Goal: Information Seeking & Learning: Learn about a topic

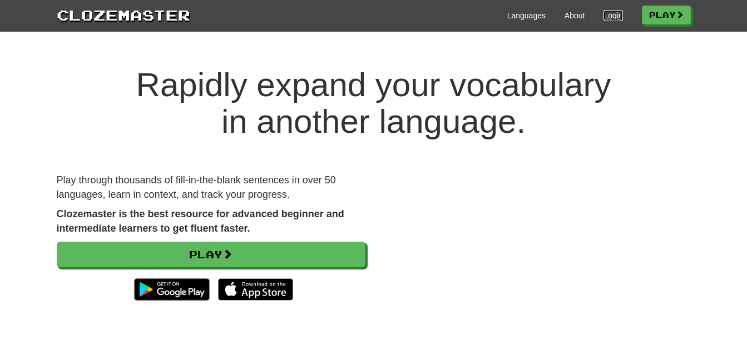
click at [603, 11] on link "Login" at bounding box center [612, 15] width 19 height 11
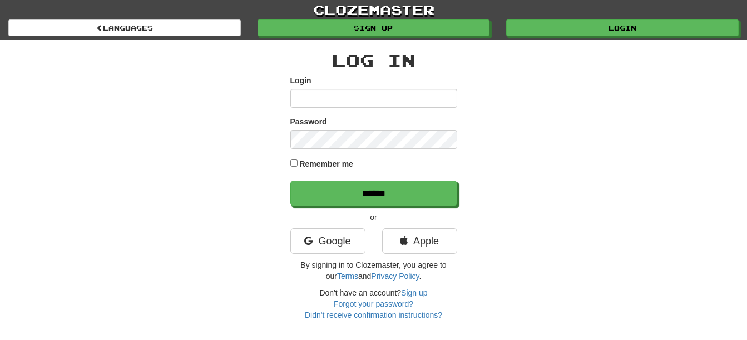
click at [350, 96] on input "Login" at bounding box center [373, 98] width 167 height 19
type input "**********"
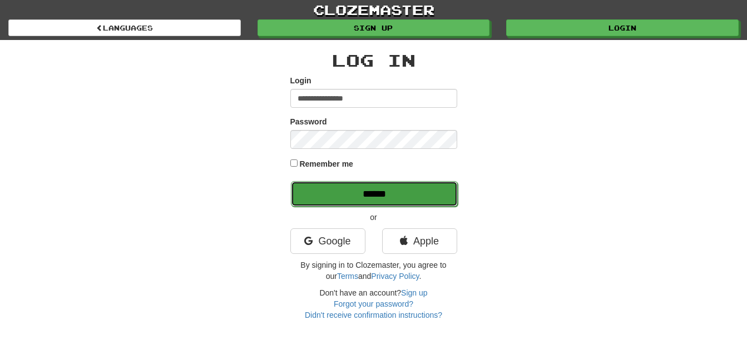
click at [401, 198] on input "******" at bounding box center [374, 194] width 167 height 26
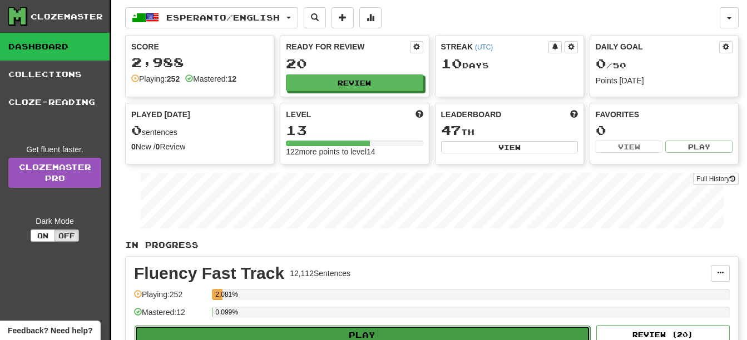
click at [431, 330] on button "Play" at bounding box center [362, 335] width 455 height 19
select select "**"
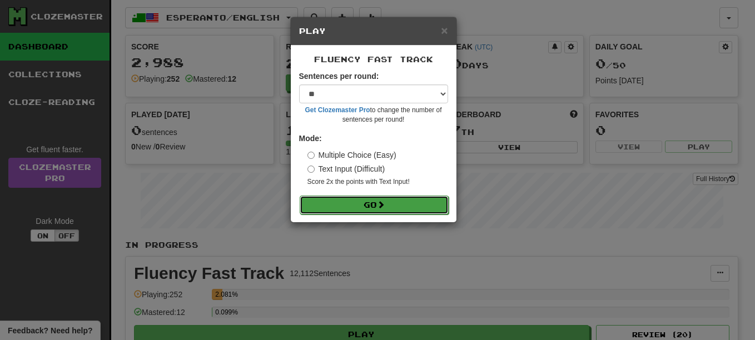
click at [380, 206] on span at bounding box center [381, 205] width 8 height 8
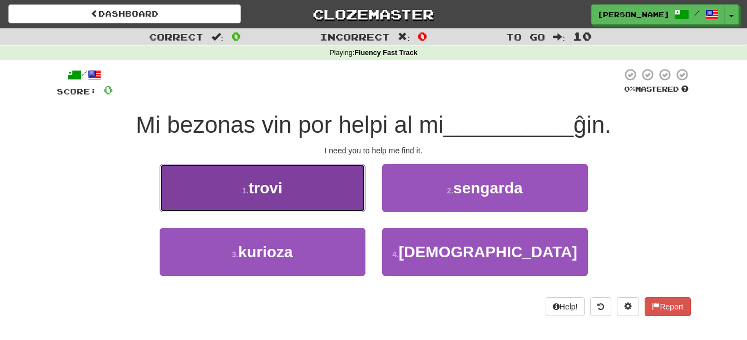
click at [322, 183] on button "1 . trovi" at bounding box center [263, 188] width 206 height 48
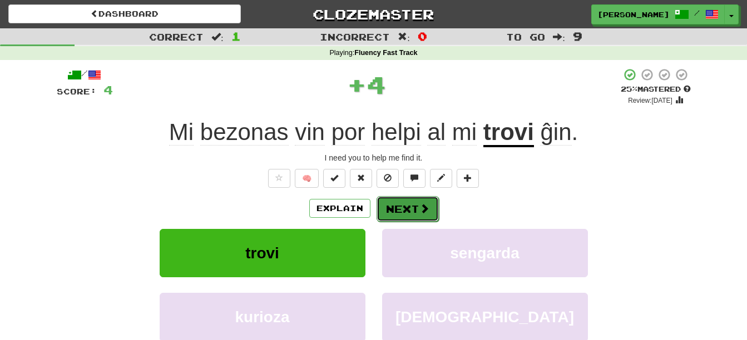
click at [413, 211] on button "Next" at bounding box center [407, 209] width 62 height 26
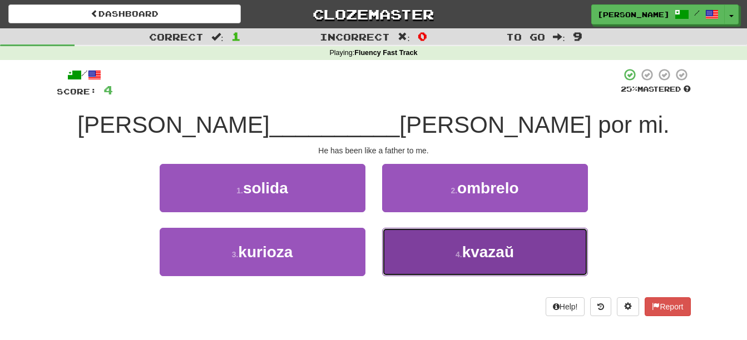
click at [422, 245] on button "4 . kvazaŭ" at bounding box center [485, 252] width 206 height 48
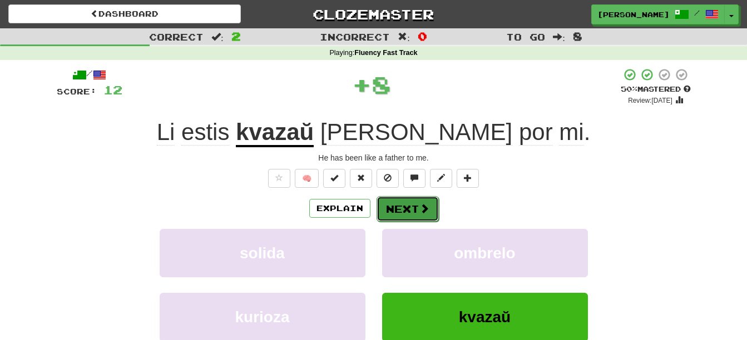
click at [411, 216] on button "Next" at bounding box center [407, 209] width 62 height 26
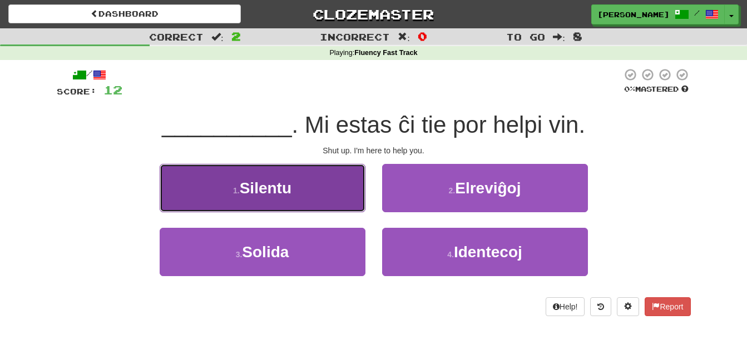
click at [304, 178] on button "1 . Silentu" at bounding box center [263, 188] width 206 height 48
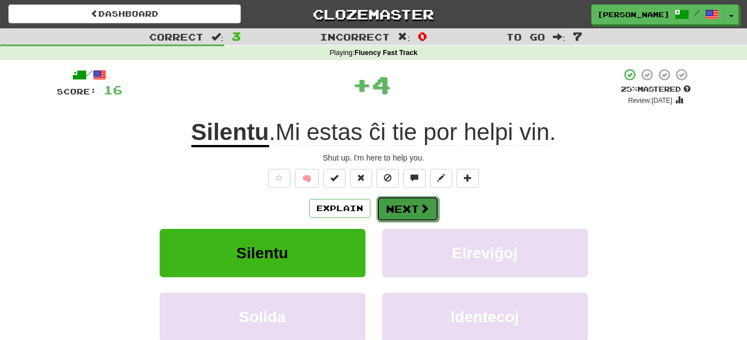
click at [389, 209] on button "Next" at bounding box center [407, 209] width 62 height 26
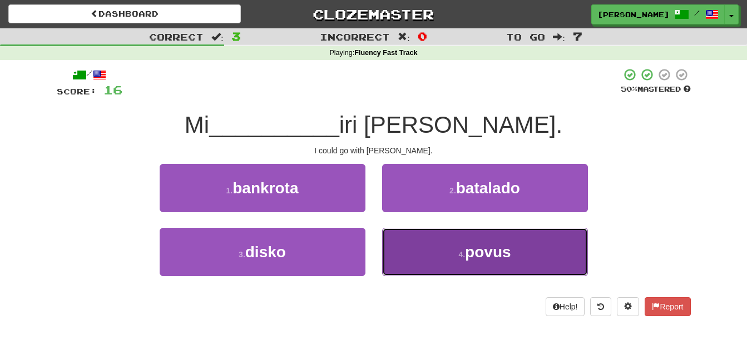
click at [449, 259] on button "4 . povus" at bounding box center [485, 252] width 206 height 48
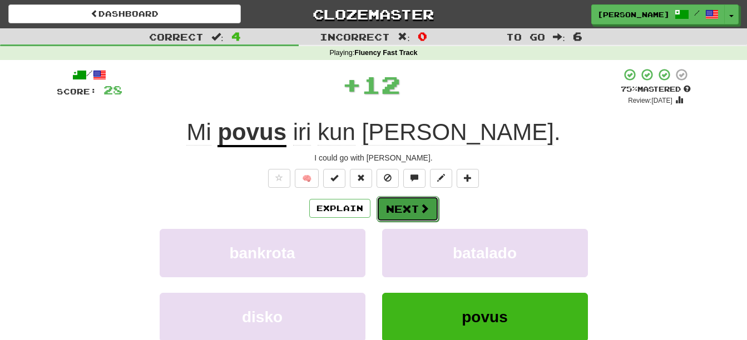
click at [410, 213] on button "Next" at bounding box center [407, 209] width 62 height 26
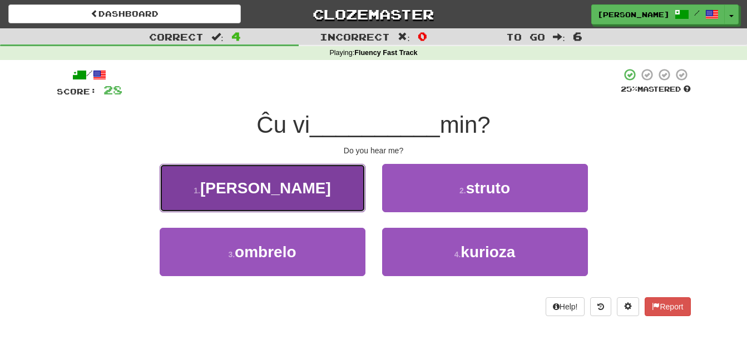
click at [329, 178] on button "1 . aŭdas" at bounding box center [263, 188] width 206 height 48
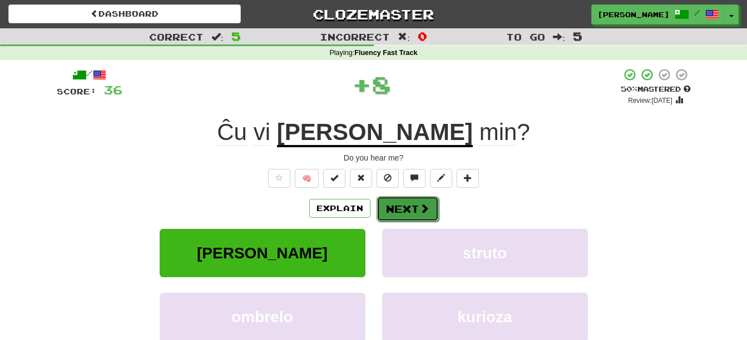
click at [403, 213] on button "Next" at bounding box center [407, 209] width 62 height 26
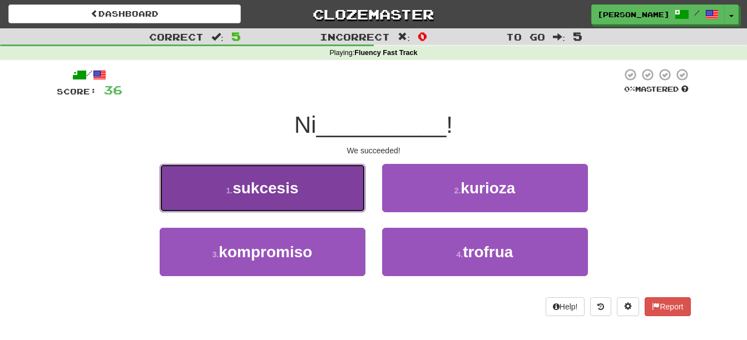
click at [317, 191] on button "1 . sukcesis" at bounding box center [263, 188] width 206 height 48
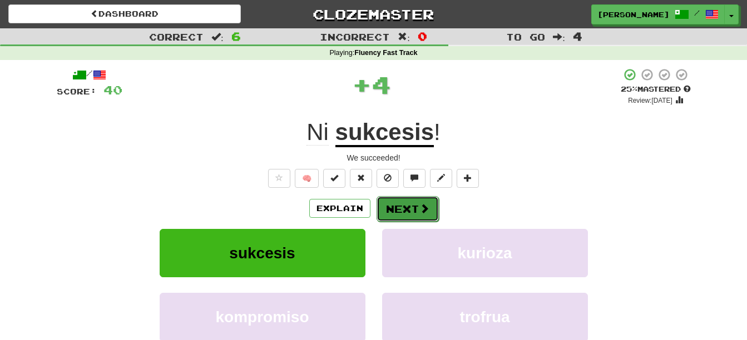
click at [403, 203] on button "Next" at bounding box center [407, 209] width 62 height 26
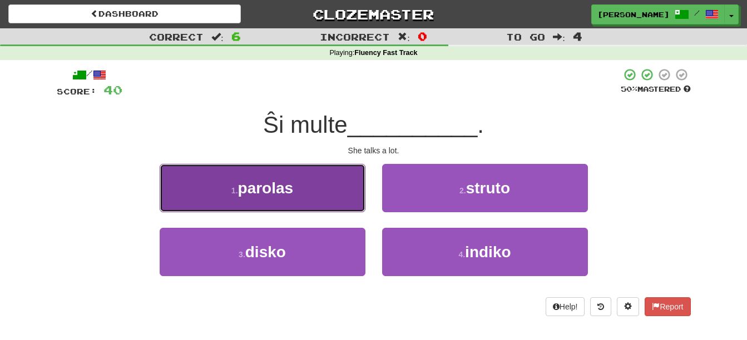
click at [321, 193] on button "1 . parolas" at bounding box center [263, 188] width 206 height 48
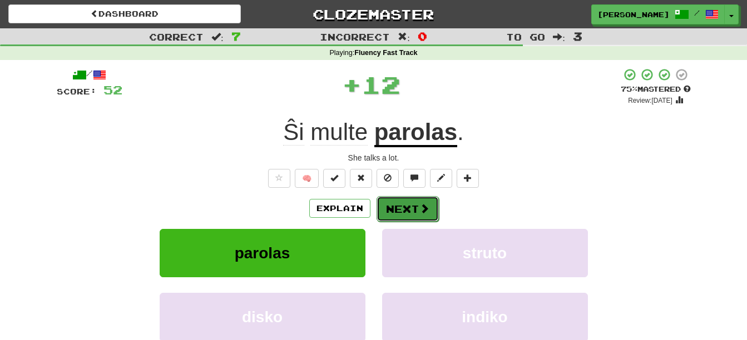
click at [410, 209] on button "Next" at bounding box center [407, 209] width 62 height 26
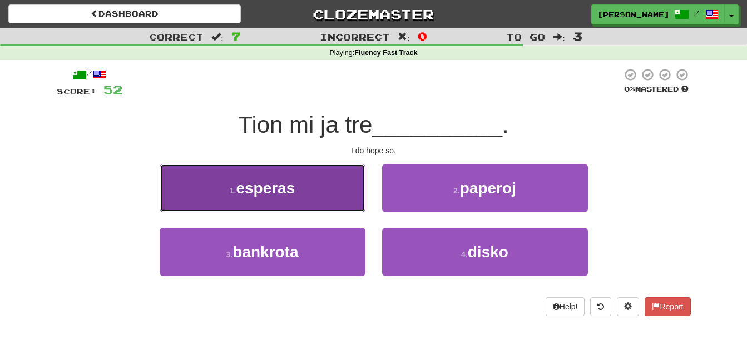
click at [313, 190] on button "1 . esperas" at bounding box center [263, 188] width 206 height 48
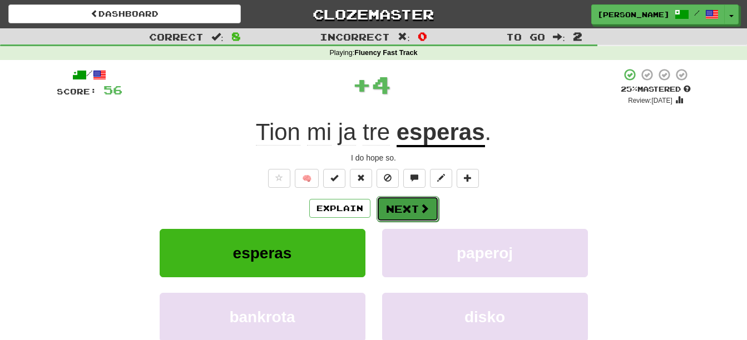
click at [401, 205] on button "Next" at bounding box center [407, 209] width 62 height 26
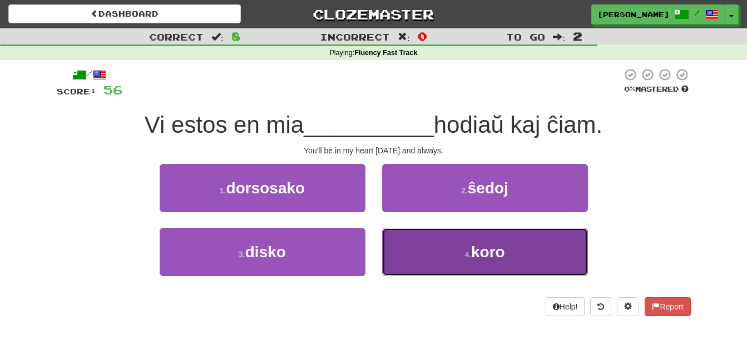
click at [437, 259] on button "4 . koro" at bounding box center [485, 252] width 206 height 48
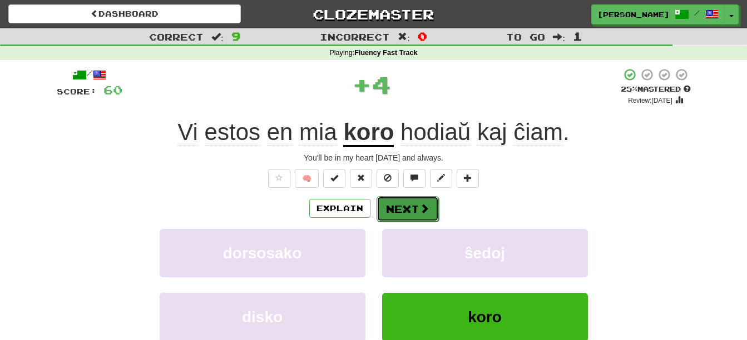
click at [414, 209] on button "Next" at bounding box center [407, 209] width 62 height 26
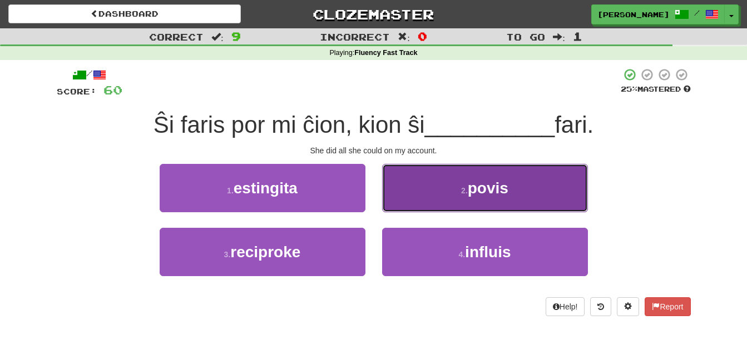
click at [456, 173] on button "2 . povis" at bounding box center [485, 188] width 206 height 48
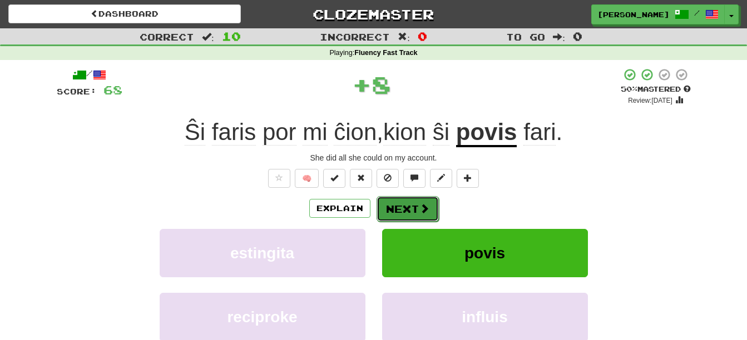
click at [424, 204] on span at bounding box center [424, 208] width 10 height 10
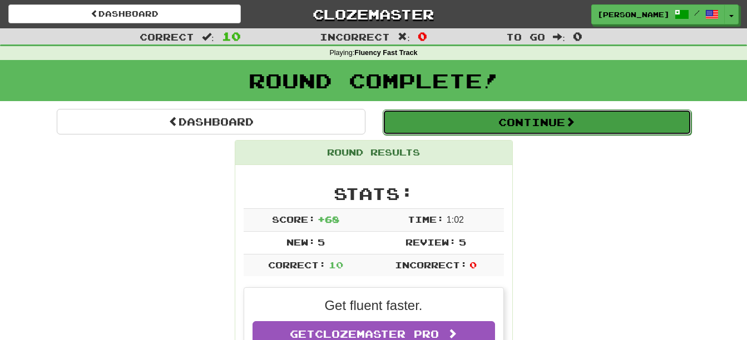
click at [486, 125] on button "Continue" at bounding box center [537, 123] width 309 height 26
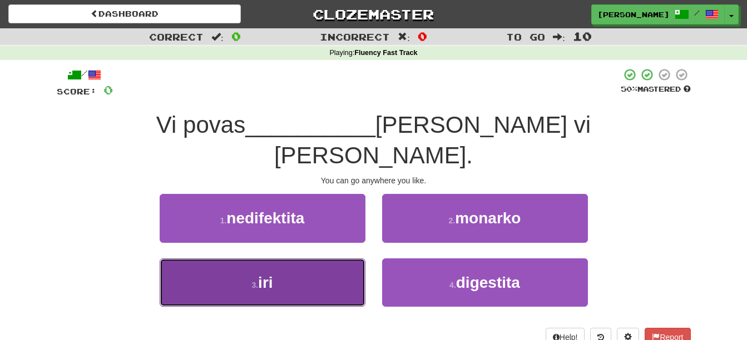
click at [344, 259] on button "3 . iri" at bounding box center [263, 283] width 206 height 48
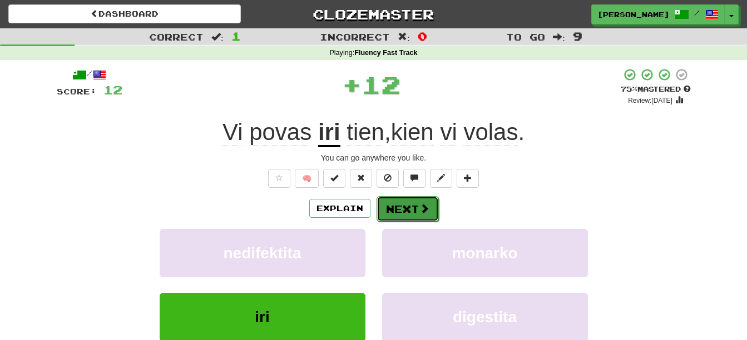
click at [409, 208] on button "Next" at bounding box center [407, 209] width 62 height 26
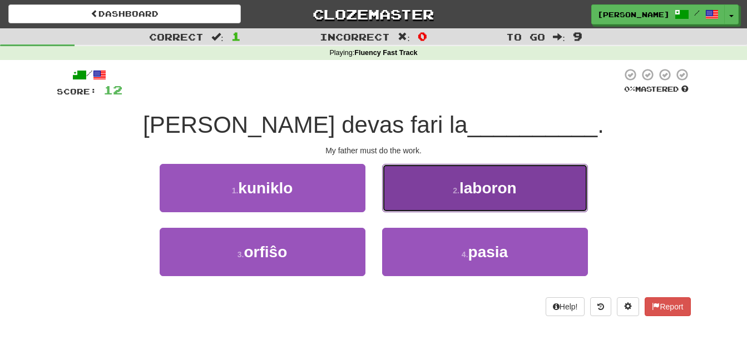
click at [430, 201] on button "2 . laboron" at bounding box center [485, 188] width 206 height 48
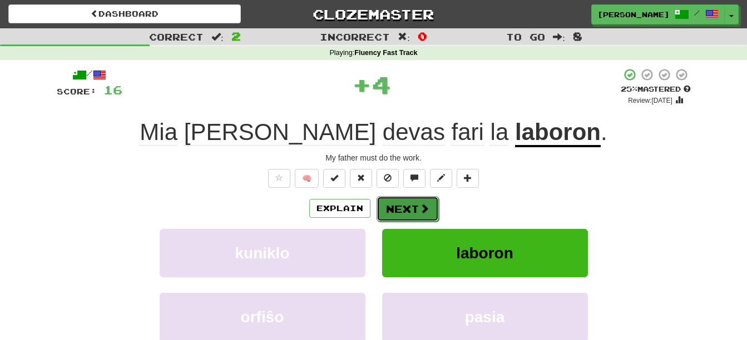
click at [428, 208] on span at bounding box center [424, 208] width 10 height 10
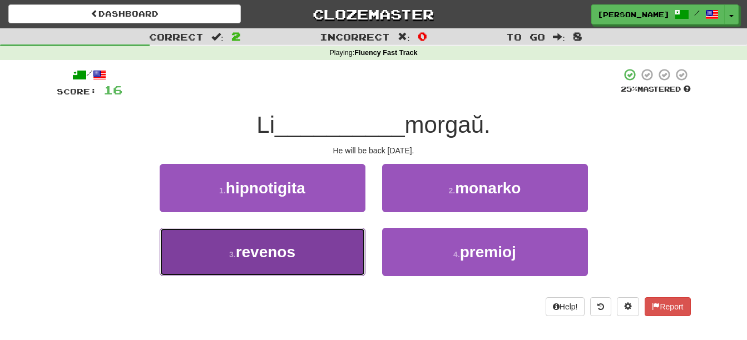
click at [308, 260] on button "3 . revenos" at bounding box center [263, 252] width 206 height 48
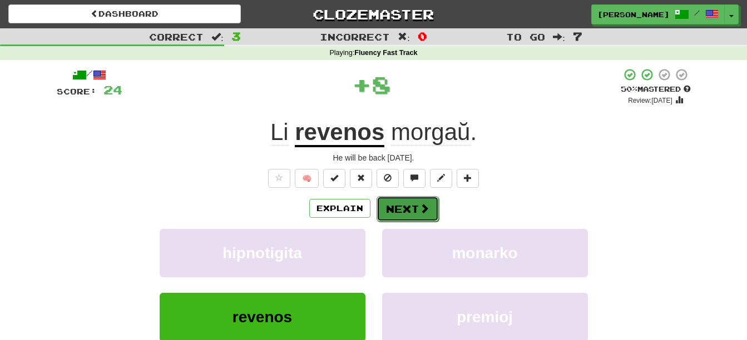
click at [392, 212] on button "Next" at bounding box center [407, 209] width 62 height 26
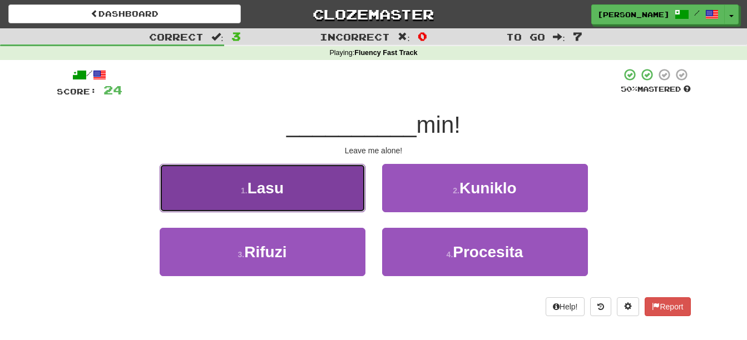
click at [289, 182] on button "1 . Lasu" at bounding box center [263, 188] width 206 height 48
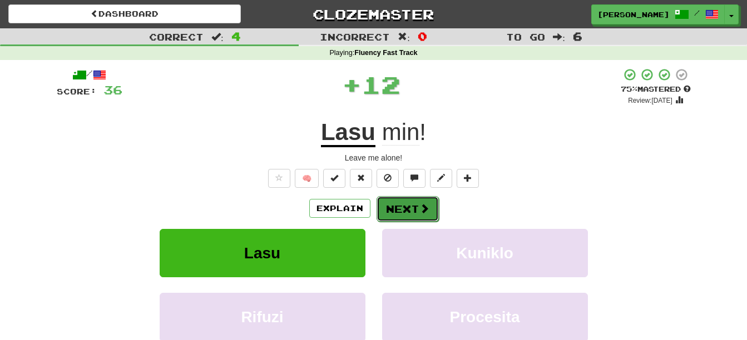
click at [411, 210] on button "Next" at bounding box center [407, 209] width 62 height 26
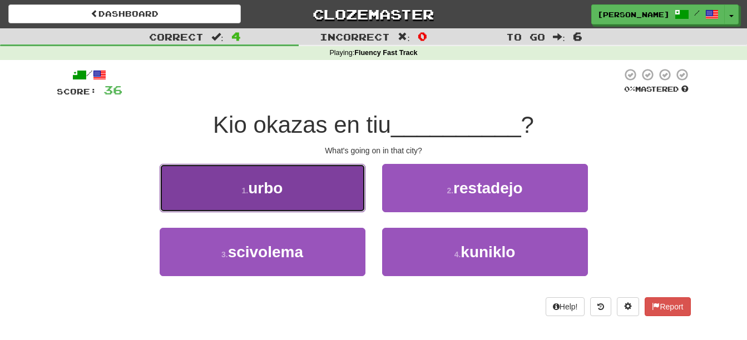
click at [297, 185] on button "1 . urbo" at bounding box center [263, 188] width 206 height 48
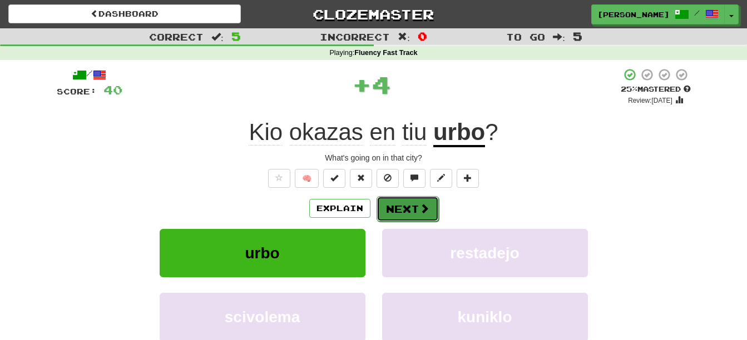
click at [406, 198] on button "Next" at bounding box center [407, 209] width 62 height 26
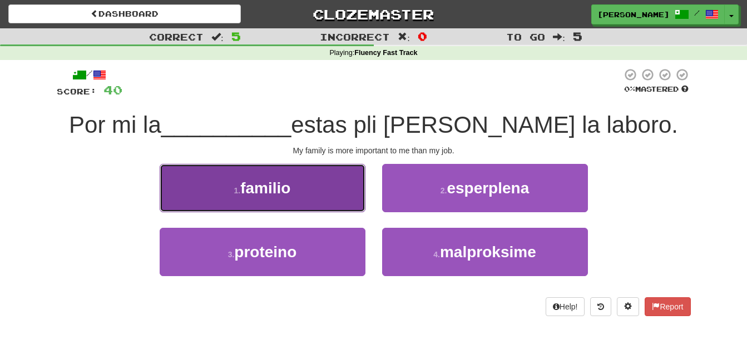
click at [299, 191] on button "1 . familio" at bounding box center [263, 188] width 206 height 48
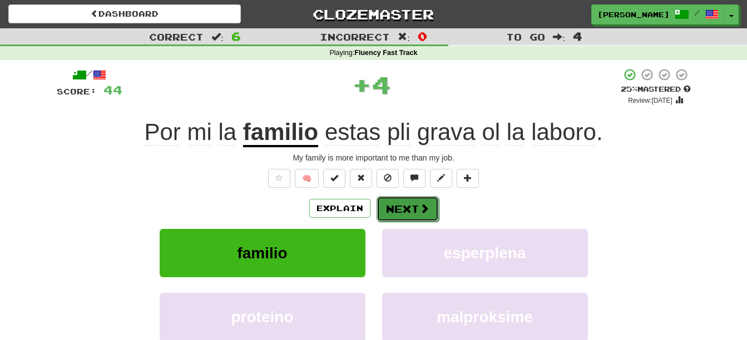
click at [405, 212] on button "Next" at bounding box center [407, 209] width 62 height 26
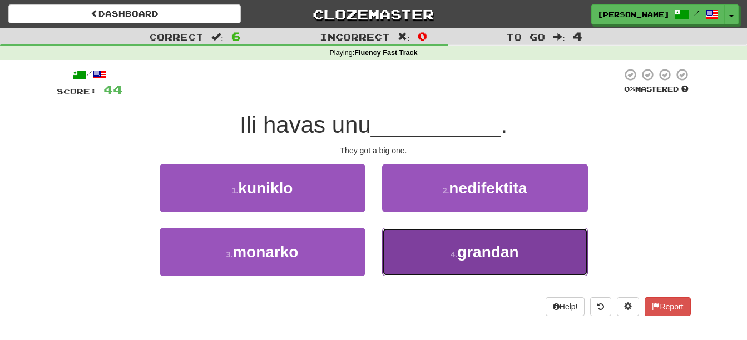
click at [415, 263] on button "4 . grandan" at bounding box center [485, 252] width 206 height 48
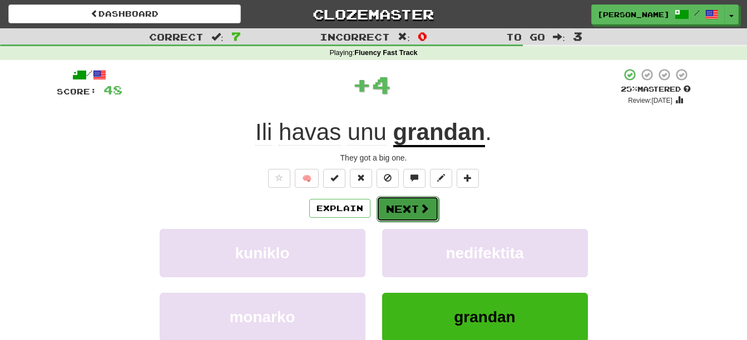
click at [401, 215] on button "Next" at bounding box center [407, 209] width 62 height 26
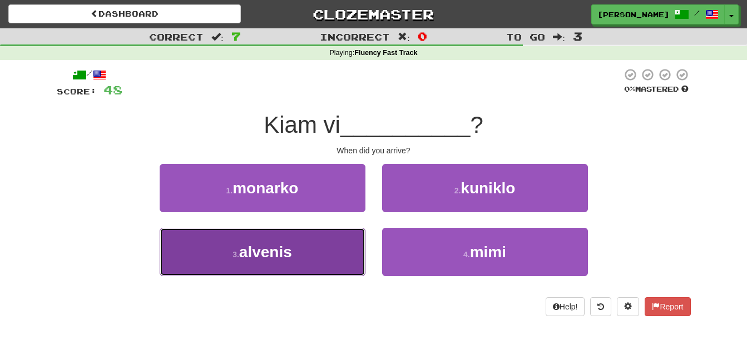
click at [286, 249] on span "alvenis" at bounding box center [265, 252] width 53 height 17
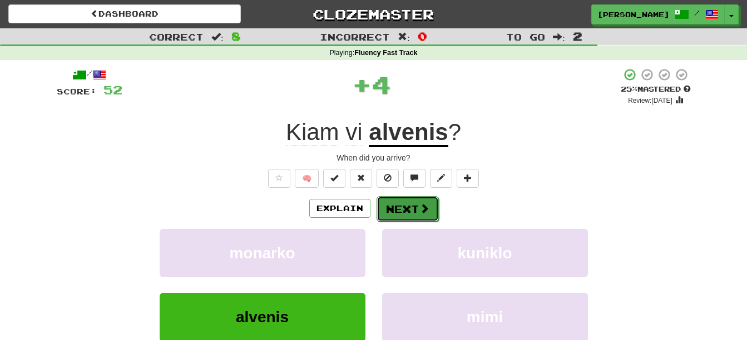
click at [415, 199] on button "Next" at bounding box center [407, 209] width 62 height 26
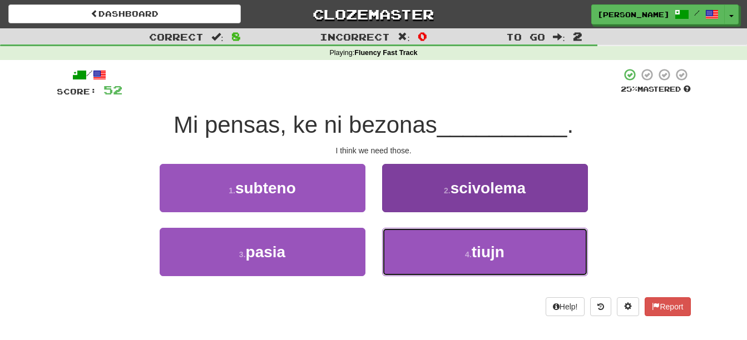
click at [435, 249] on button "4 . tiujn" at bounding box center [485, 252] width 206 height 48
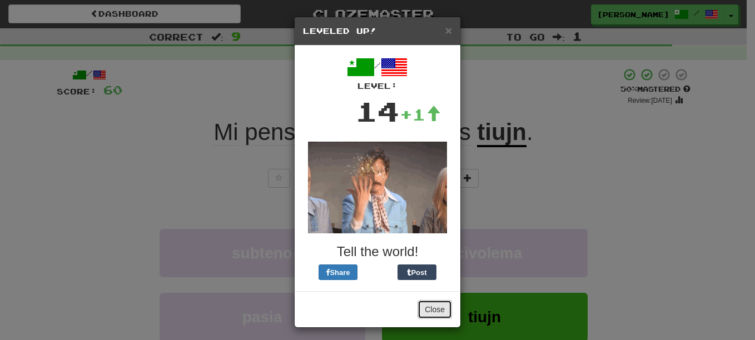
click at [430, 309] on button "Close" at bounding box center [435, 309] width 34 height 19
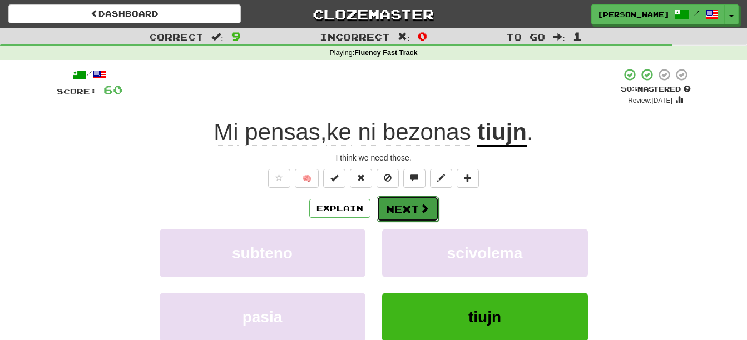
click at [414, 212] on button "Next" at bounding box center [407, 209] width 62 height 26
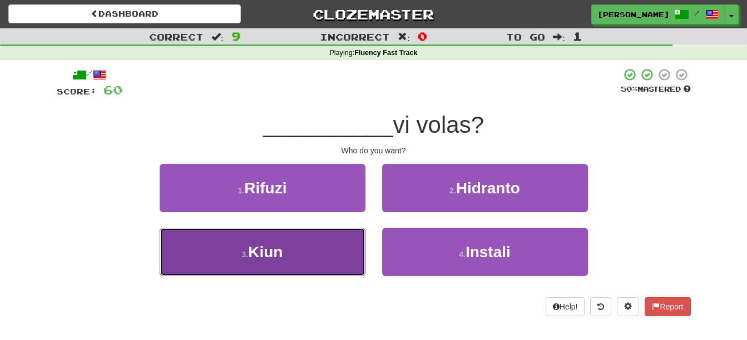
click at [292, 264] on button "3 . Kiun" at bounding box center [263, 252] width 206 height 48
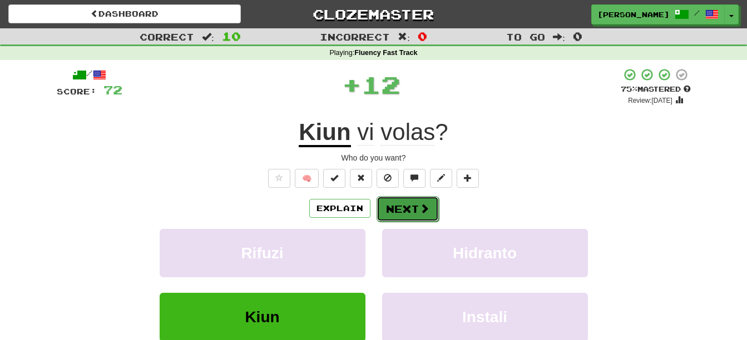
click at [395, 197] on button "Next" at bounding box center [407, 209] width 62 height 26
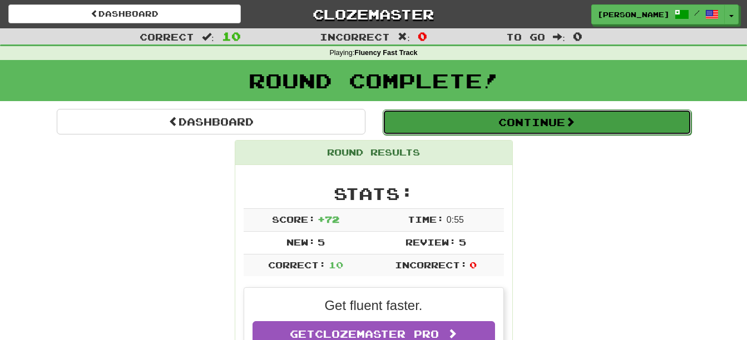
click at [480, 123] on button "Continue" at bounding box center [537, 123] width 309 height 26
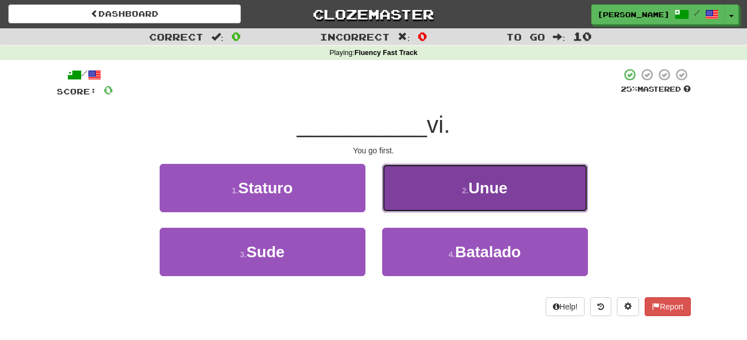
click at [455, 184] on button "2 . Unue" at bounding box center [485, 188] width 206 height 48
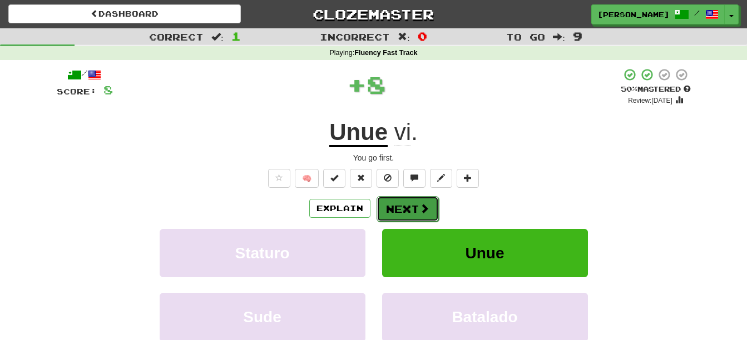
click at [415, 198] on button "Next" at bounding box center [407, 209] width 62 height 26
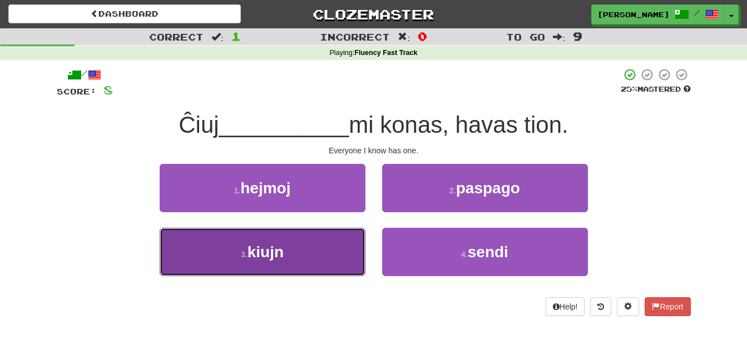
click at [326, 259] on button "3 . kiujn" at bounding box center [263, 252] width 206 height 48
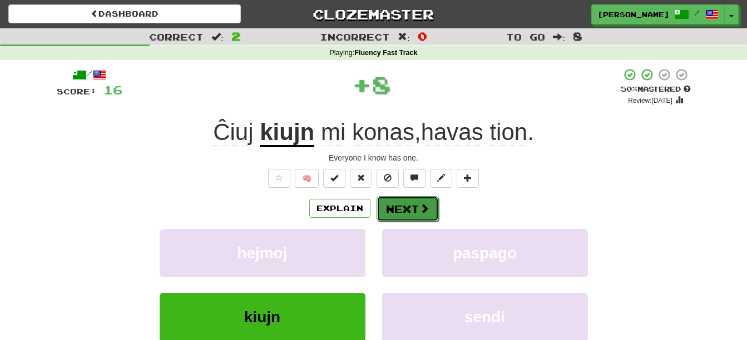
click at [415, 205] on button "Next" at bounding box center [407, 209] width 62 height 26
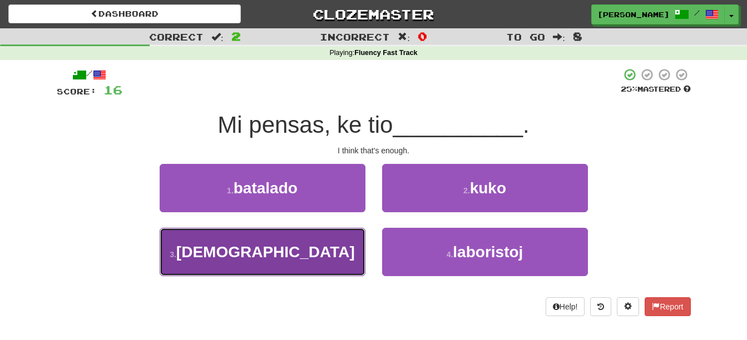
click at [331, 263] on button "3 . sufiĉas" at bounding box center [263, 252] width 206 height 48
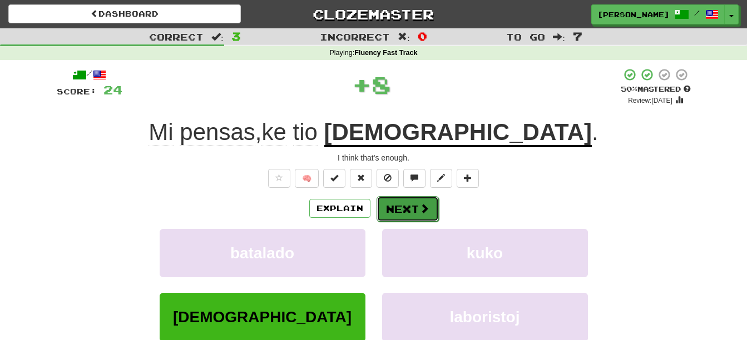
click at [403, 202] on button "Next" at bounding box center [407, 209] width 62 height 26
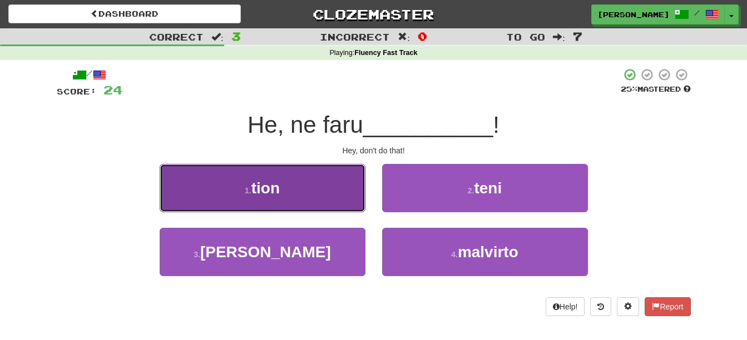
click at [316, 191] on button "1 . tion" at bounding box center [263, 188] width 206 height 48
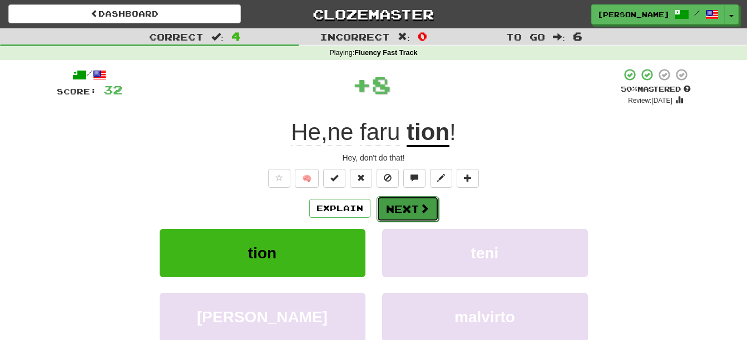
click at [413, 202] on button "Next" at bounding box center [407, 209] width 62 height 26
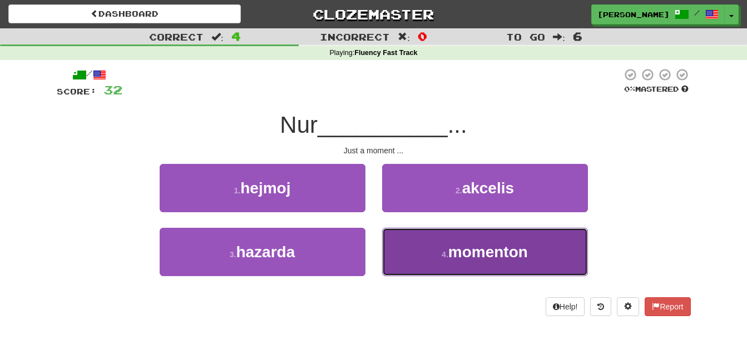
click at [491, 256] on span "momenton" at bounding box center [488, 252] width 80 height 17
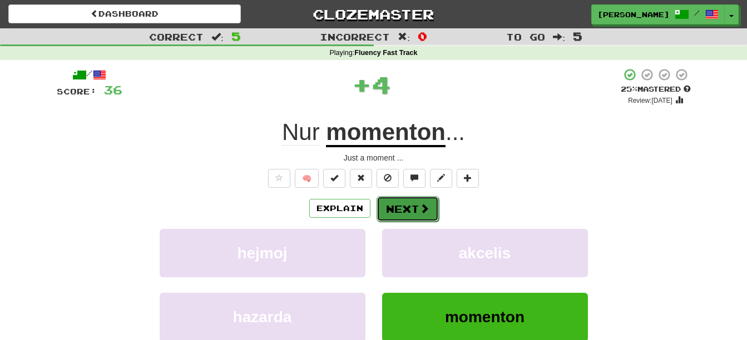
click at [432, 216] on button "Next" at bounding box center [407, 209] width 62 height 26
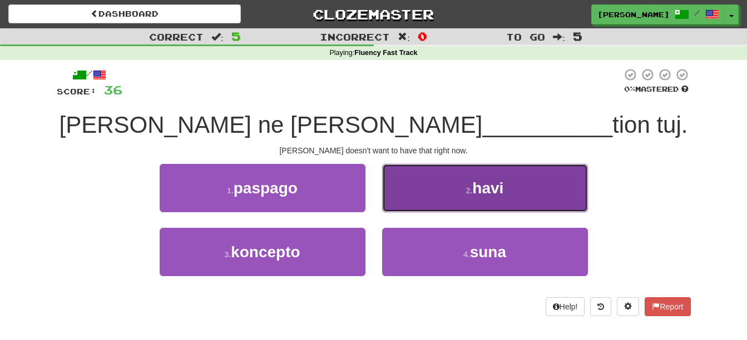
click at [464, 193] on button "2 . havi" at bounding box center [485, 188] width 206 height 48
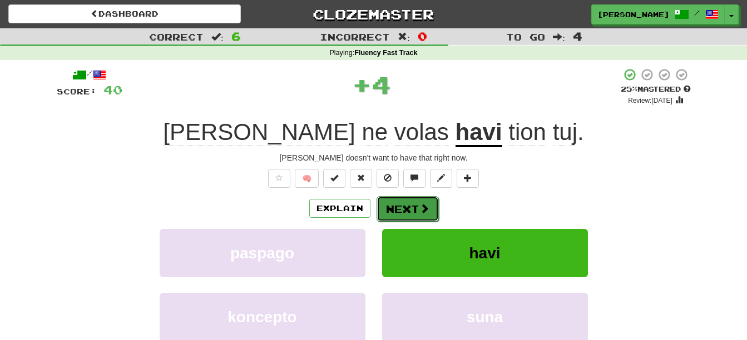
click at [425, 211] on span at bounding box center [424, 208] width 10 height 10
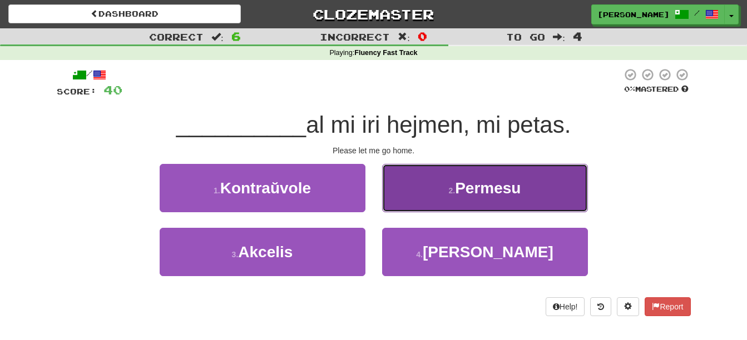
click at [448, 208] on button "2 . Permesu" at bounding box center [485, 188] width 206 height 48
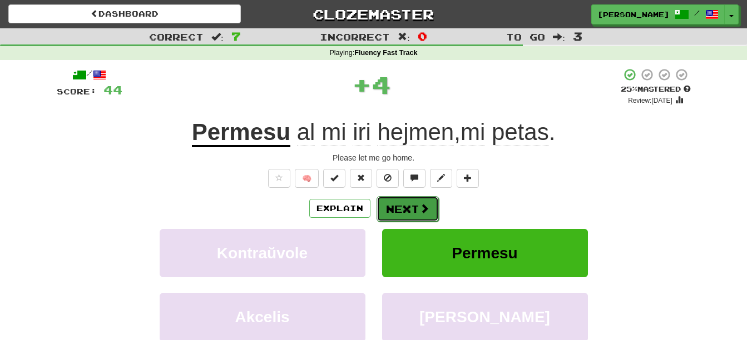
click at [419, 207] on span at bounding box center [424, 208] width 10 height 10
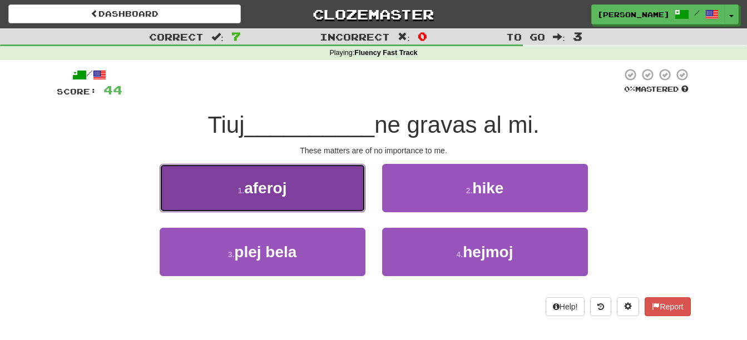
click at [314, 182] on button "1 . aferoj" at bounding box center [263, 188] width 206 height 48
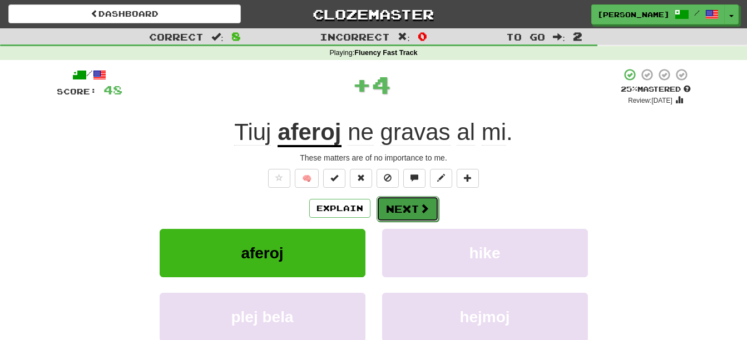
click at [421, 210] on span at bounding box center [424, 208] width 10 height 10
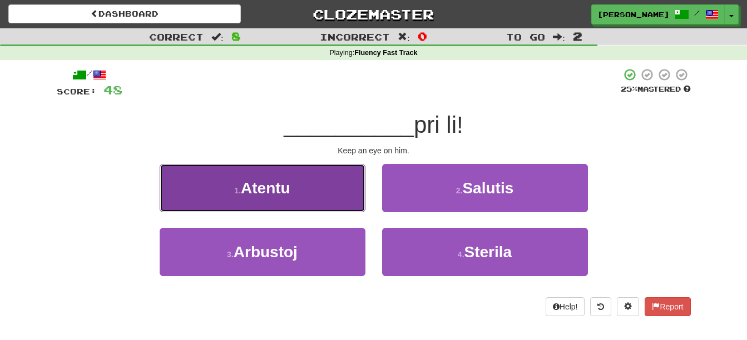
click at [314, 185] on button "1 . Atentu" at bounding box center [263, 188] width 206 height 48
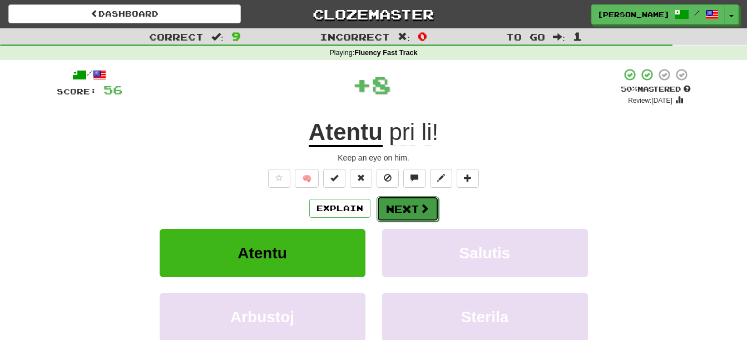
click at [402, 201] on button "Next" at bounding box center [407, 209] width 62 height 26
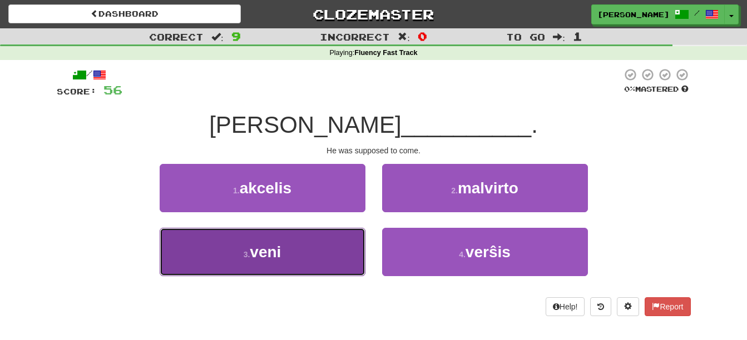
click at [314, 257] on button "3 . veni" at bounding box center [263, 252] width 206 height 48
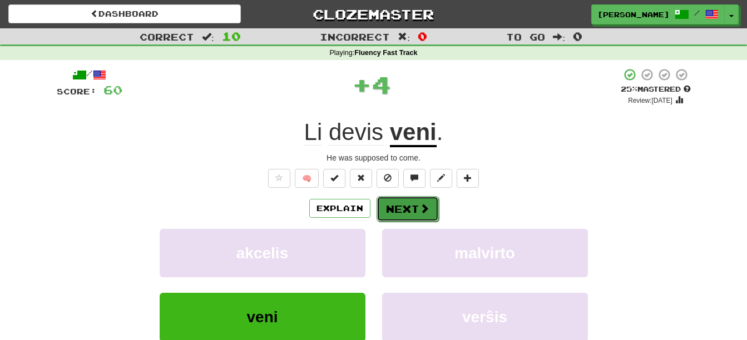
click at [404, 207] on button "Next" at bounding box center [407, 209] width 62 height 26
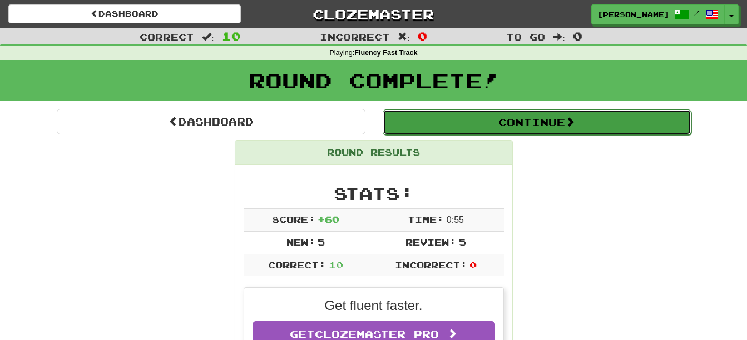
click at [498, 119] on button "Continue" at bounding box center [537, 123] width 309 height 26
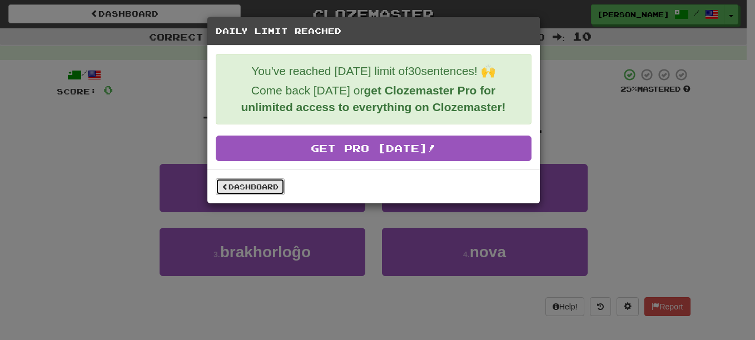
click at [265, 186] on link "Dashboard" at bounding box center [250, 186] width 69 height 17
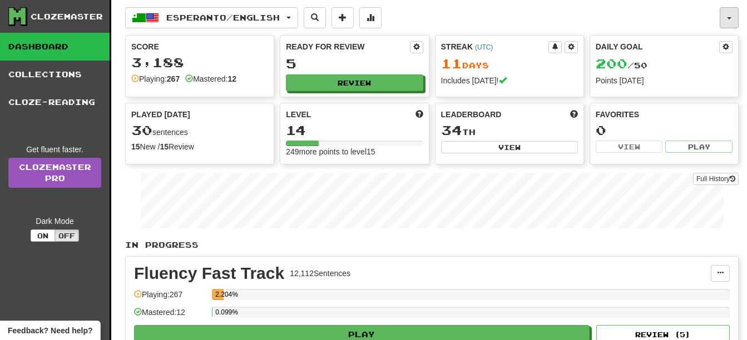
click at [732, 18] on button "button" at bounding box center [728, 17] width 19 height 21
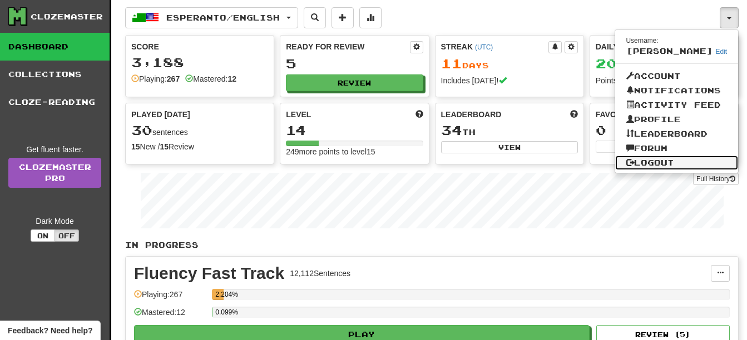
click at [667, 160] on link "Logout" at bounding box center [676, 163] width 123 height 14
